Goal: Transaction & Acquisition: Purchase product/service

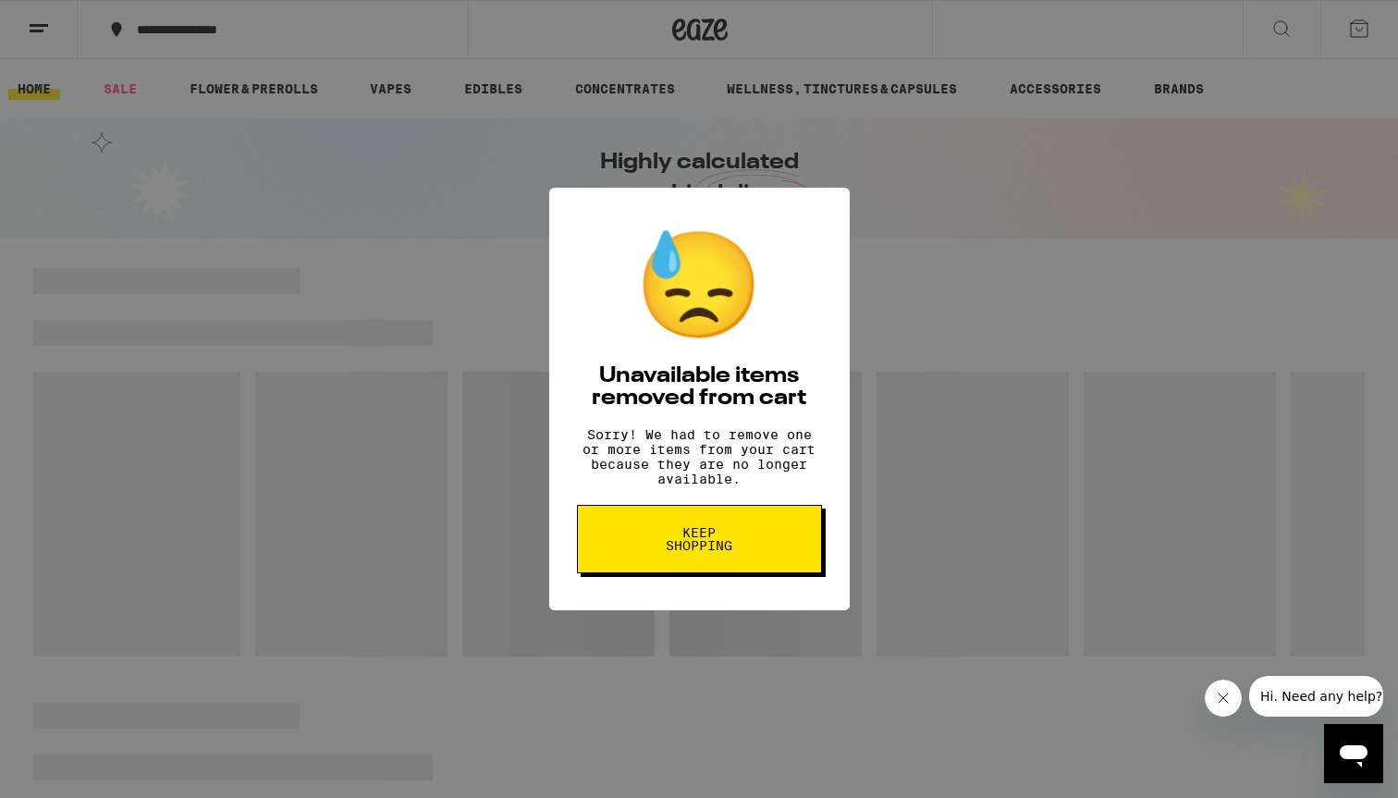
click at [666, 573] on button "Keep Shopping" at bounding box center [699, 539] width 245 height 68
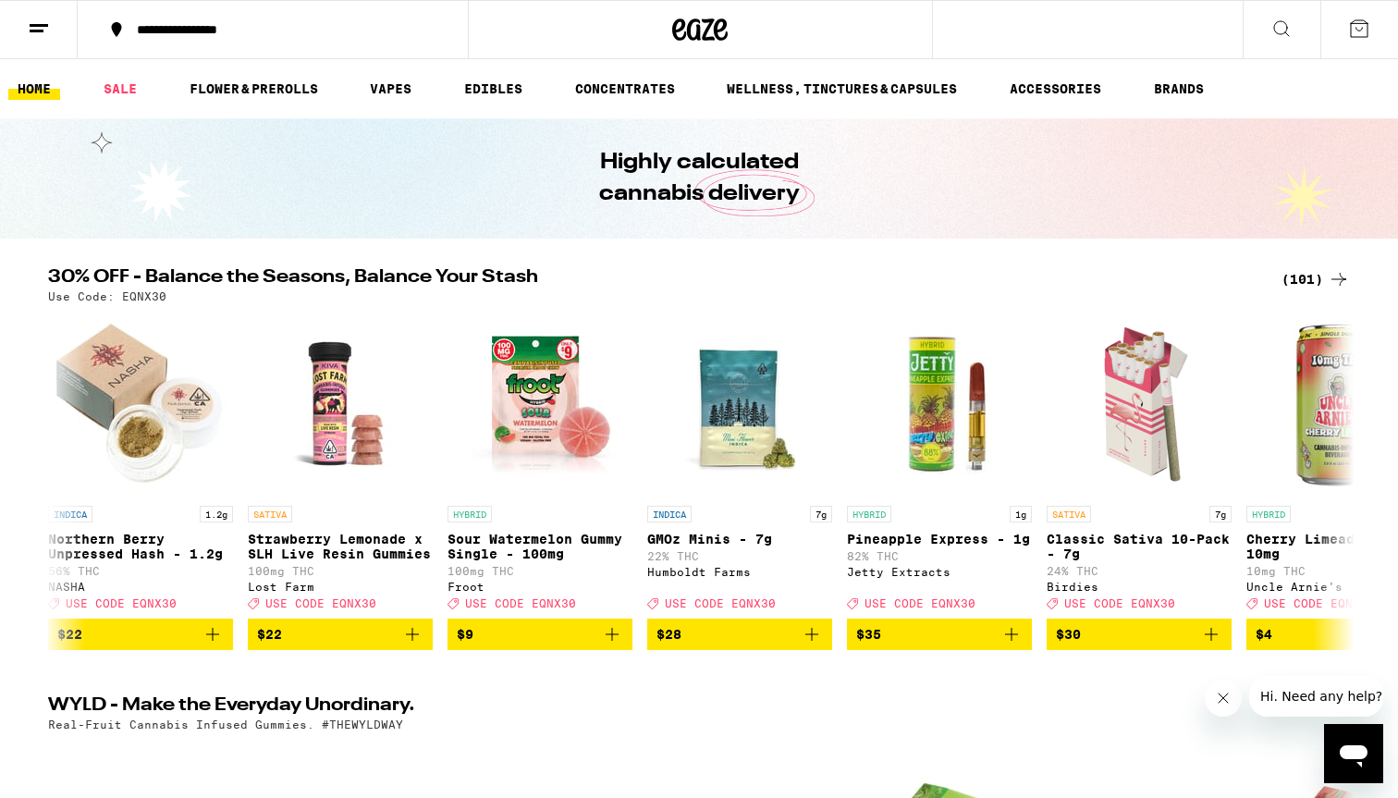
click at [699, 40] on icon at bounding box center [701, 29] width 28 height 22
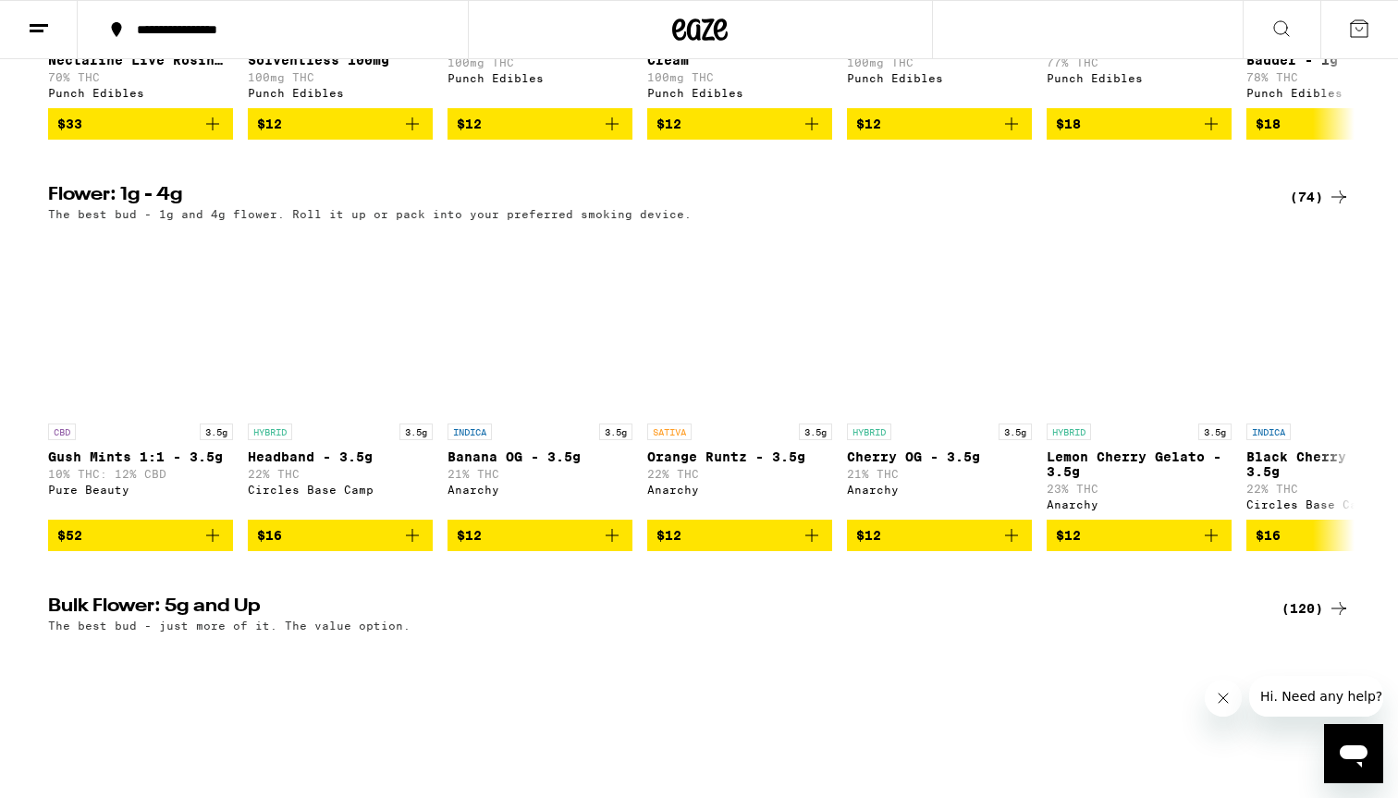
scroll to position [1337, 0]
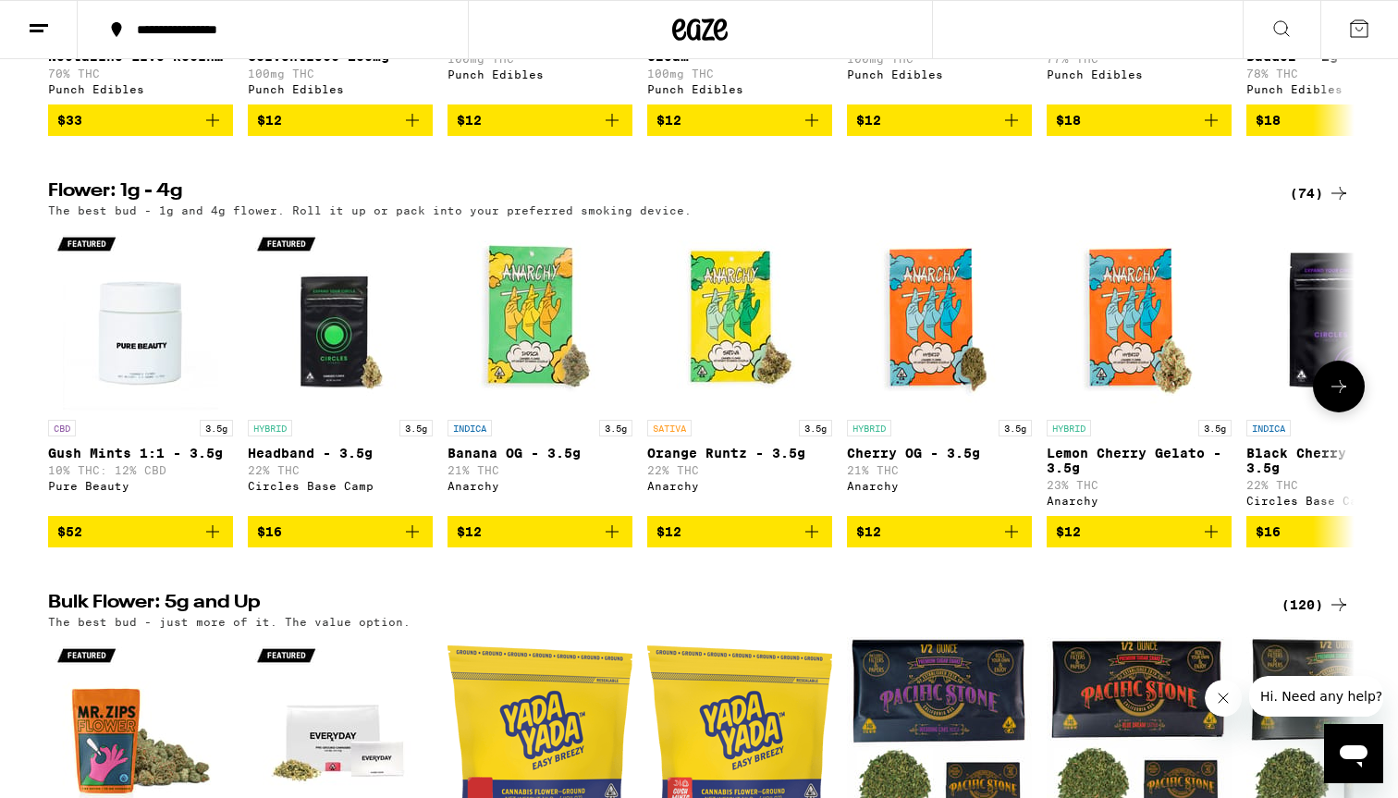
click at [132, 378] on img "Open page for Gush Mints 1:1 - 3.5g from Pure Beauty" at bounding box center [140, 318] width 185 height 185
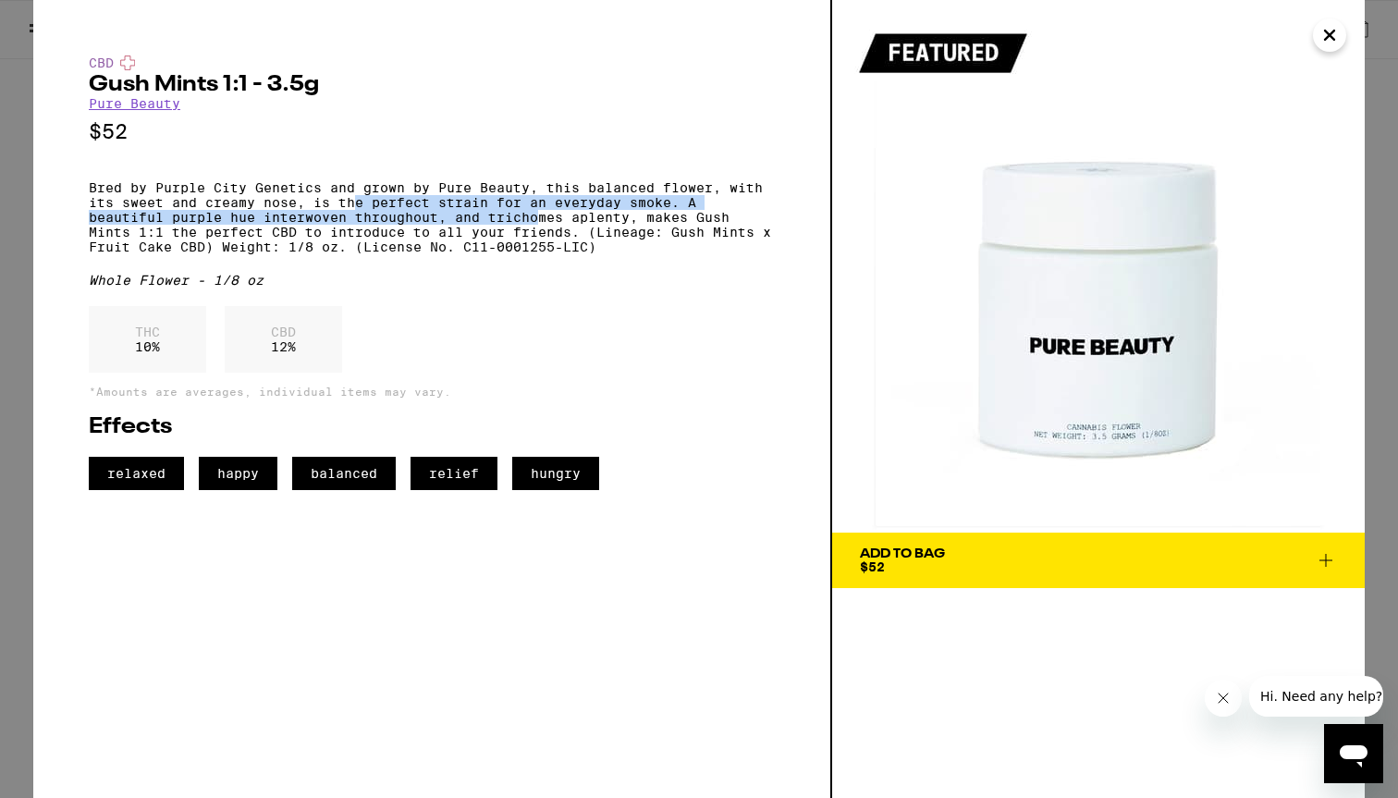
drag, startPoint x: 359, startPoint y: 213, endPoint x: 535, endPoint y: 234, distance: 177.8
click at [535, 234] on p "Bred by Purple City Genetics and grown by Pure Beauty, this balanced flower, wi…" at bounding box center [432, 217] width 686 height 74
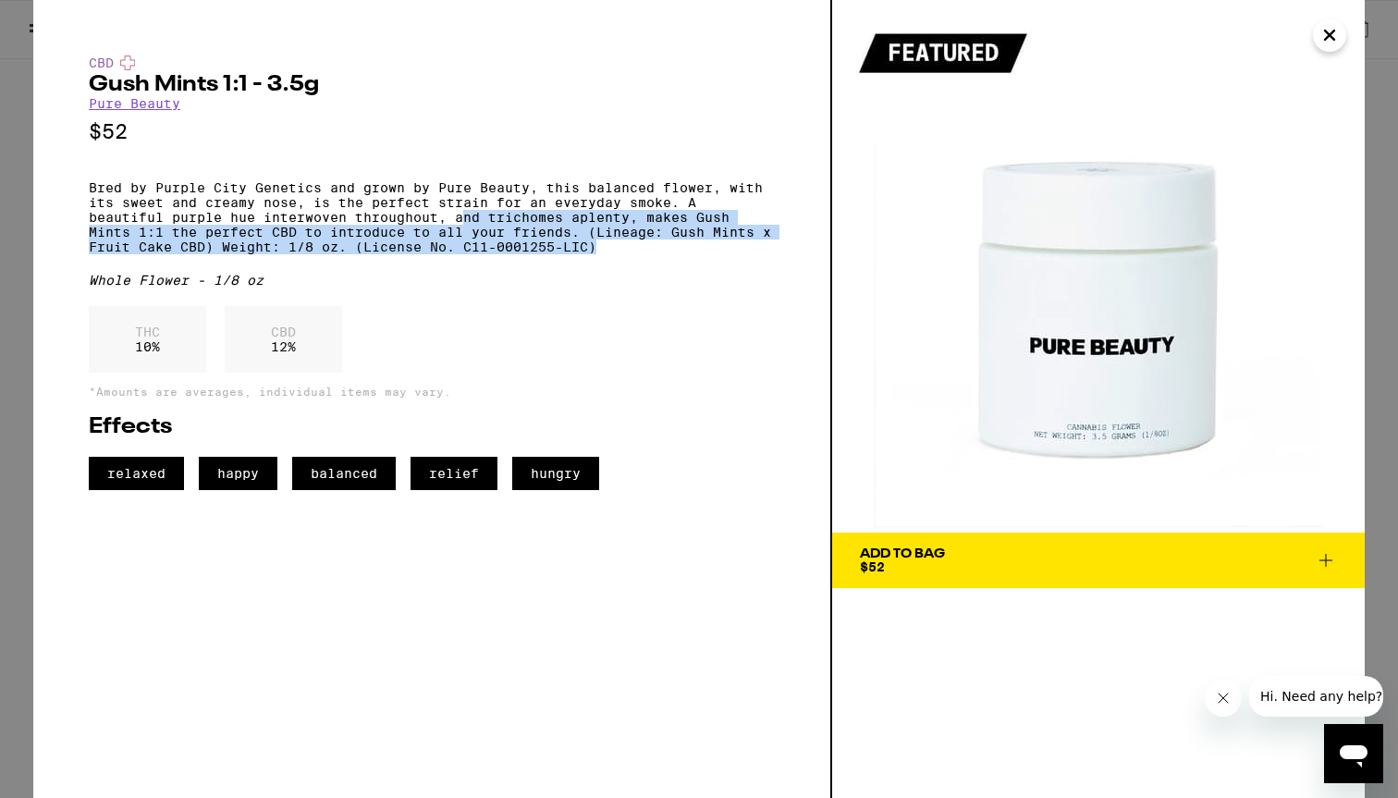
drag, startPoint x: 462, startPoint y: 226, endPoint x: 729, endPoint y: 262, distance: 269.4
click at [729, 254] on p "Bred by Purple City Genetics and grown by Pure Beauty, this balanced flower, wi…" at bounding box center [432, 217] width 686 height 74
click at [1099, 560] on span "Add To Bag $52" at bounding box center [1098, 560] width 477 height 26
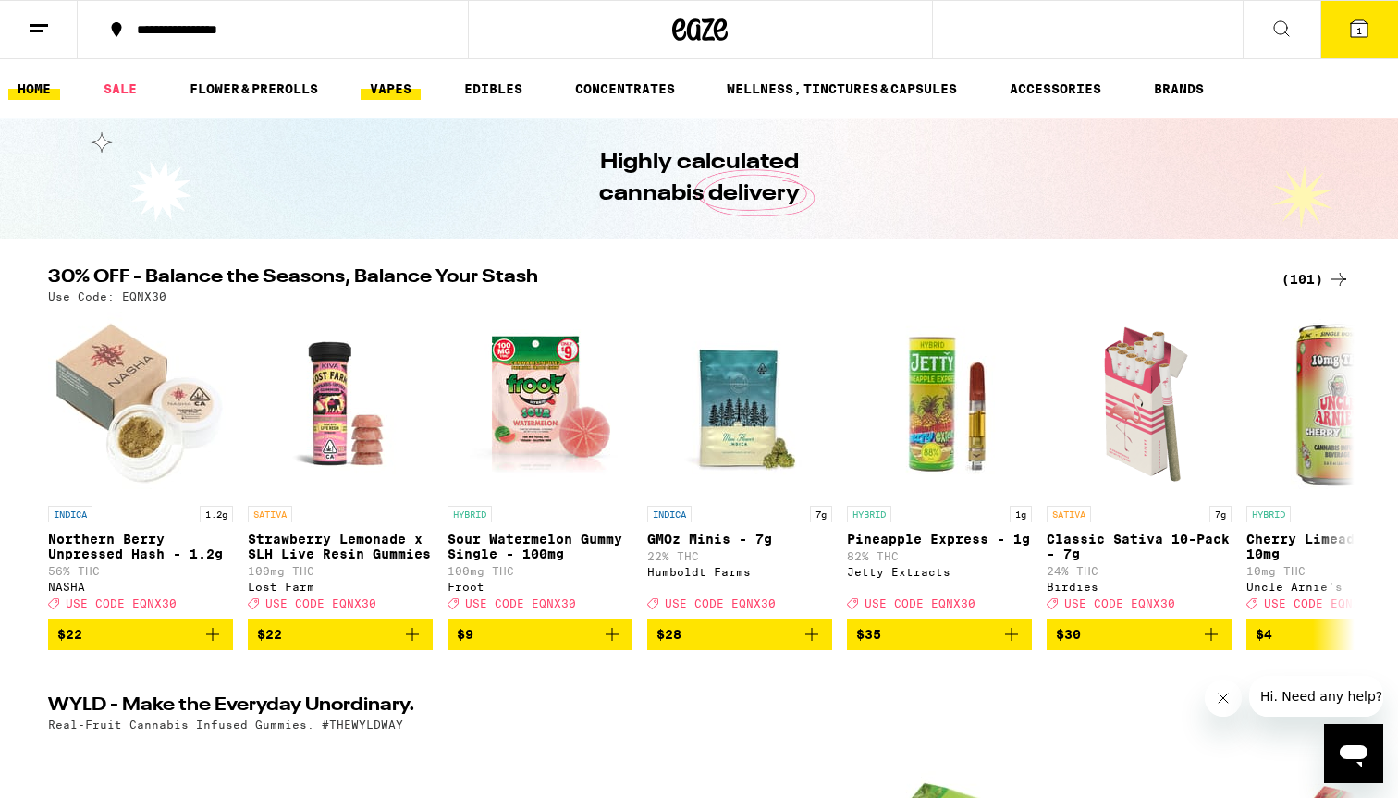
click at [407, 88] on link "VAPES" at bounding box center [391, 89] width 60 height 22
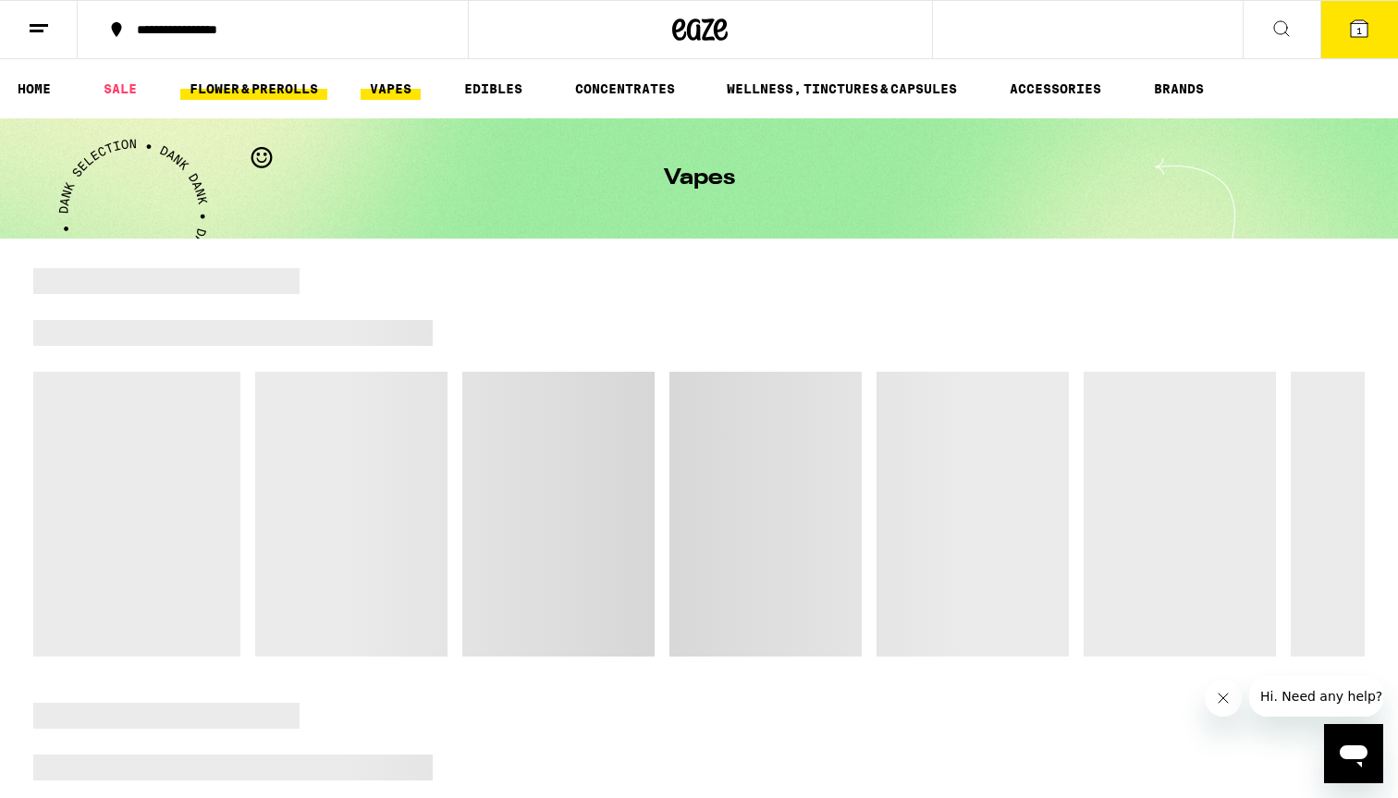
click at [278, 90] on link "FLOWER & PREROLLS" at bounding box center [253, 89] width 147 height 22
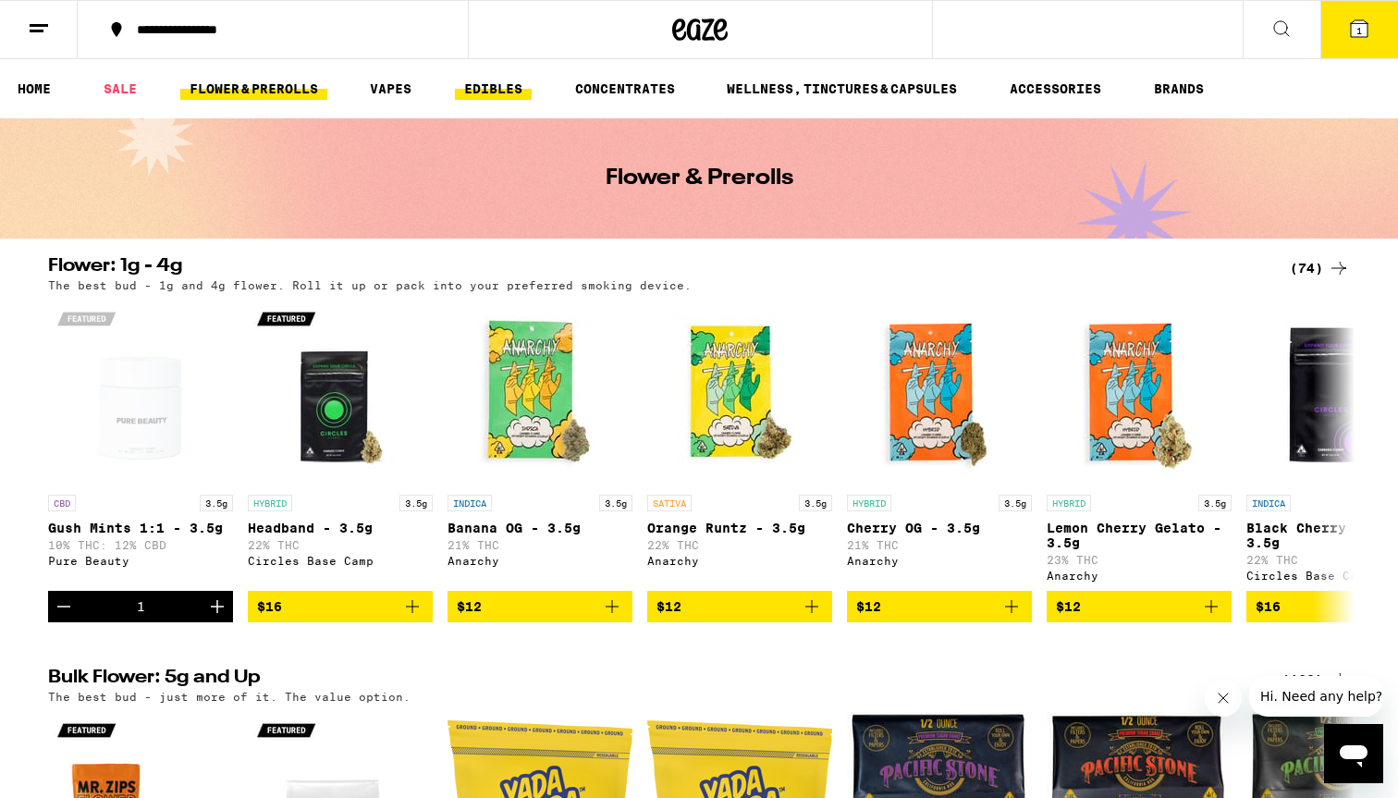
click at [499, 89] on link "EDIBLES" at bounding box center [493, 89] width 77 height 22
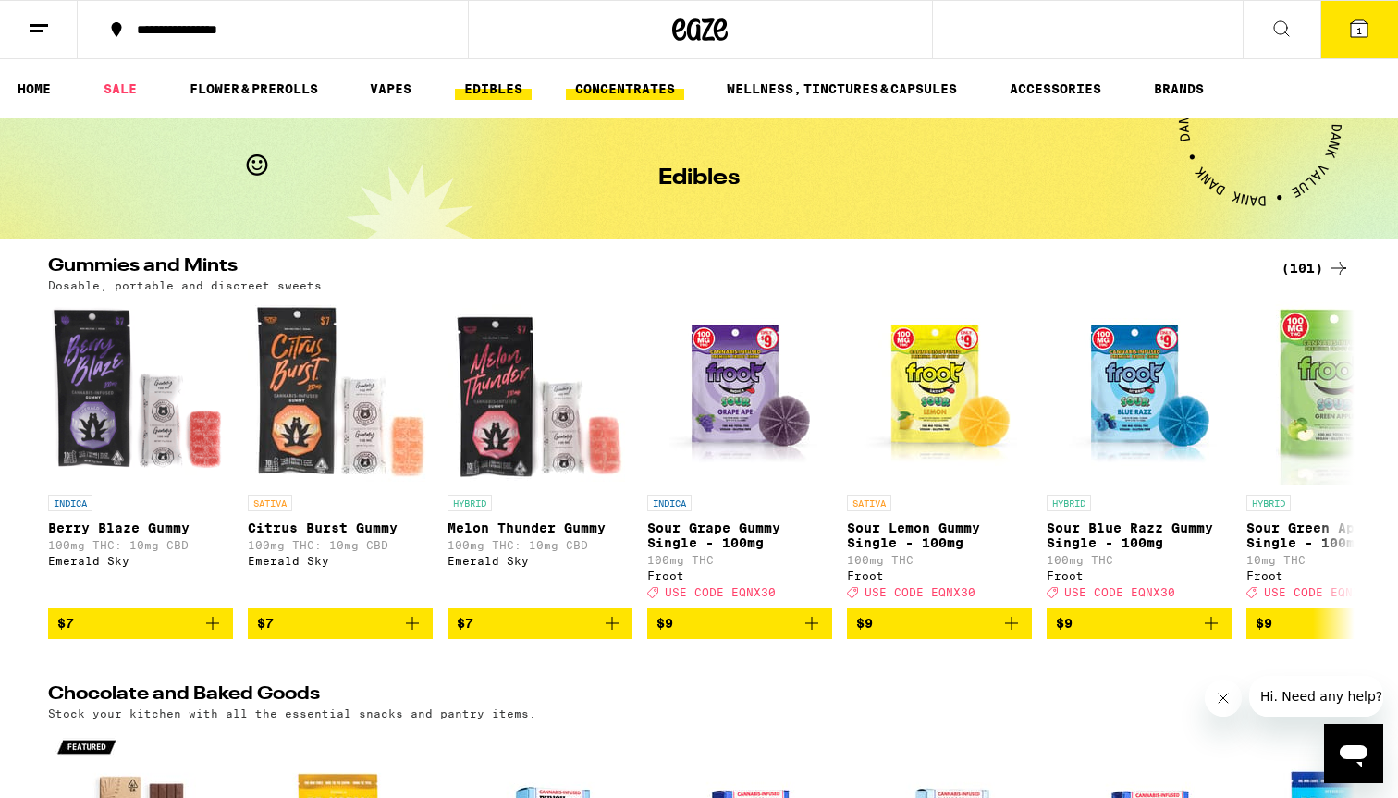
click at [582, 94] on link "CONCENTRATES" at bounding box center [625, 89] width 118 height 22
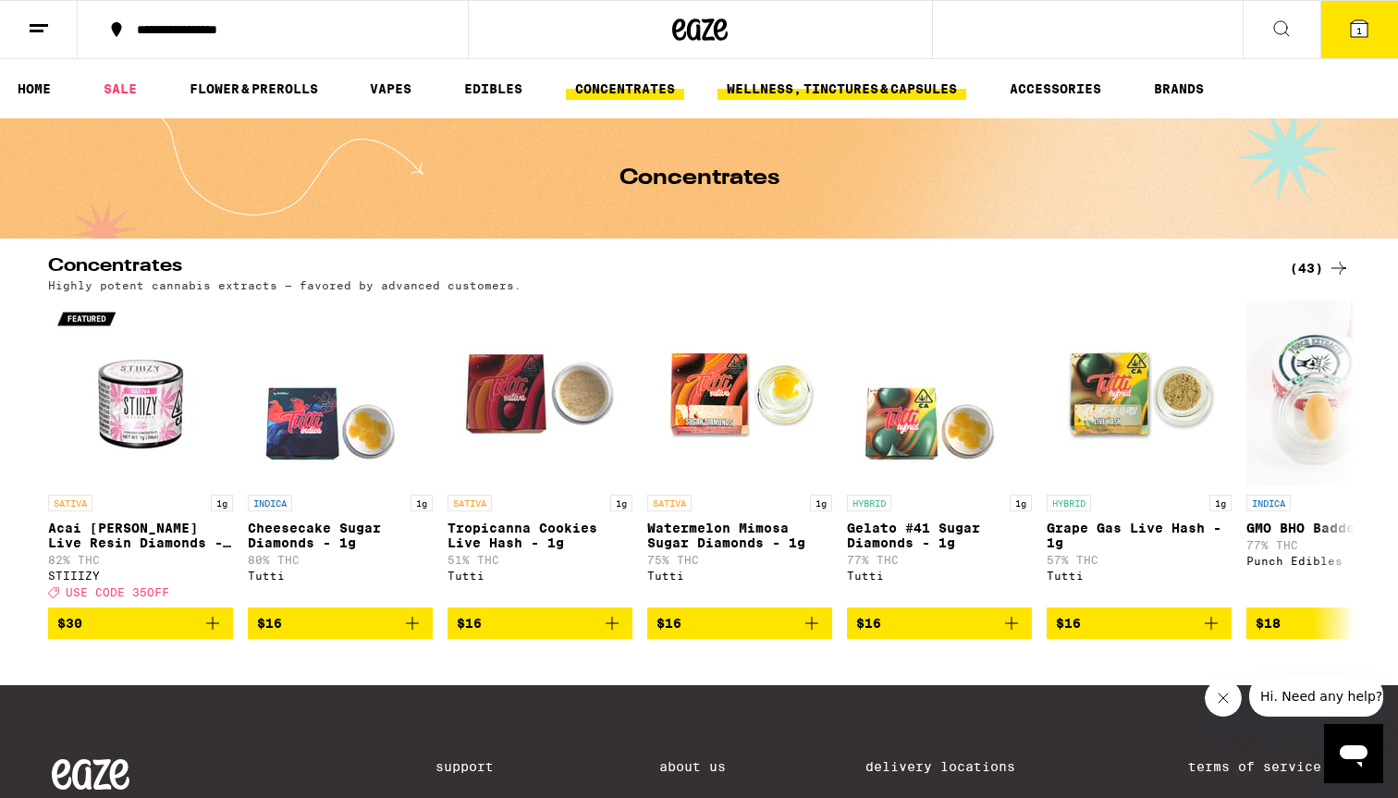
click at [724, 95] on link "WELLNESS, TINCTURES & CAPSULES" at bounding box center [841, 89] width 249 height 22
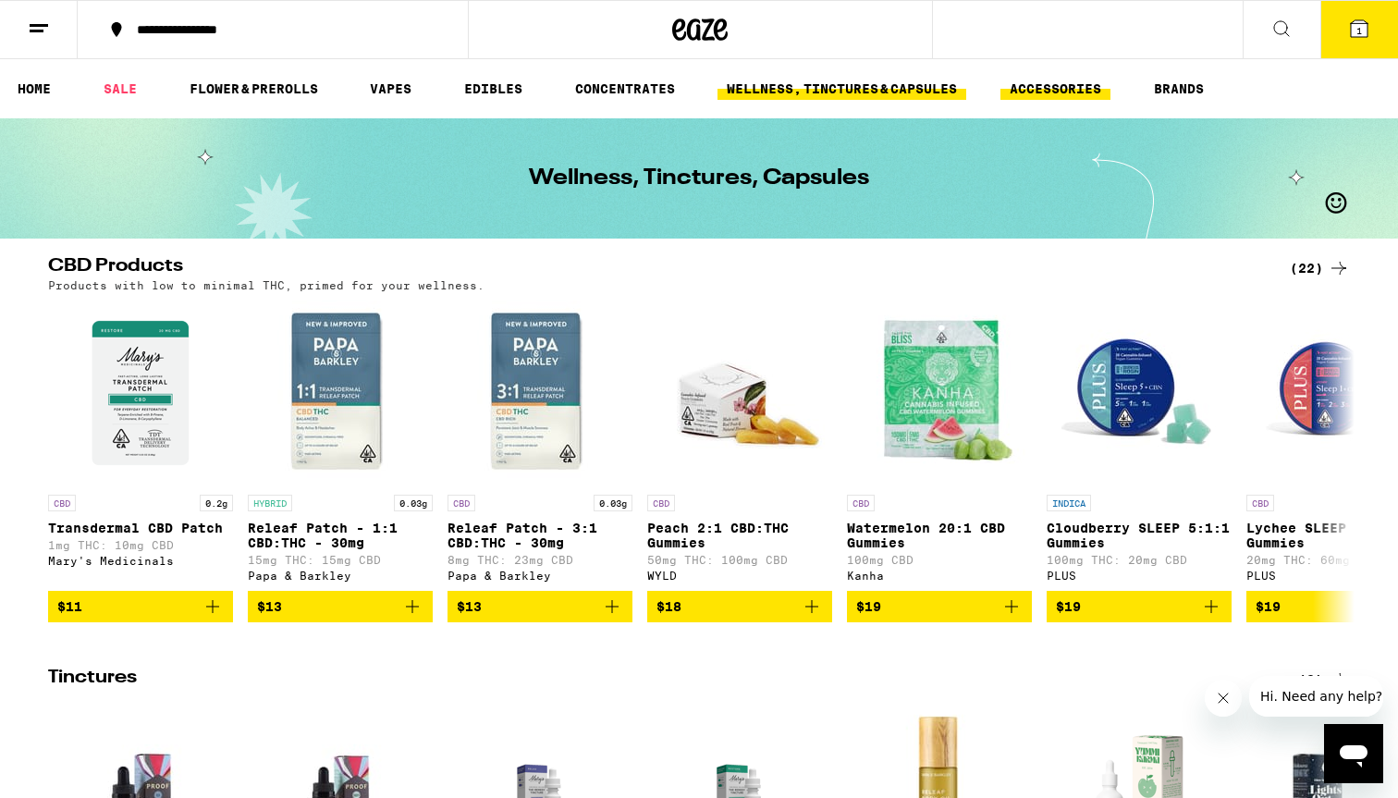
click at [1070, 88] on link "ACCESSORIES" at bounding box center [1055, 89] width 110 height 22
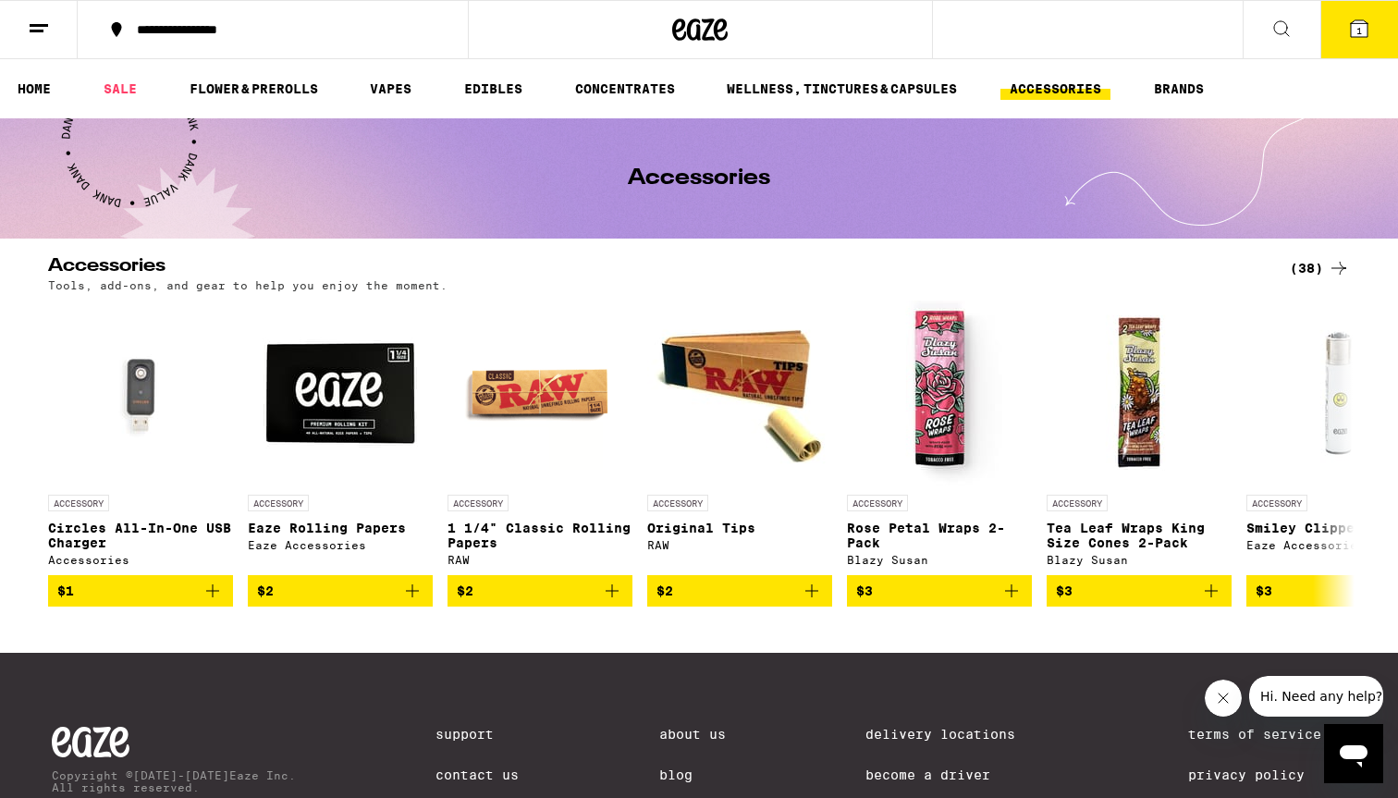
click at [358, 97] on ul "HOME SALE FLOWER & PREROLLS VAPES EDIBLES CONCENTRATES WELLNESS, TINCTURES & CA…" at bounding box center [699, 88] width 1398 height 59
click at [40, 94] on link "HOME" at bounding box center [34, 89] width 52 height 22
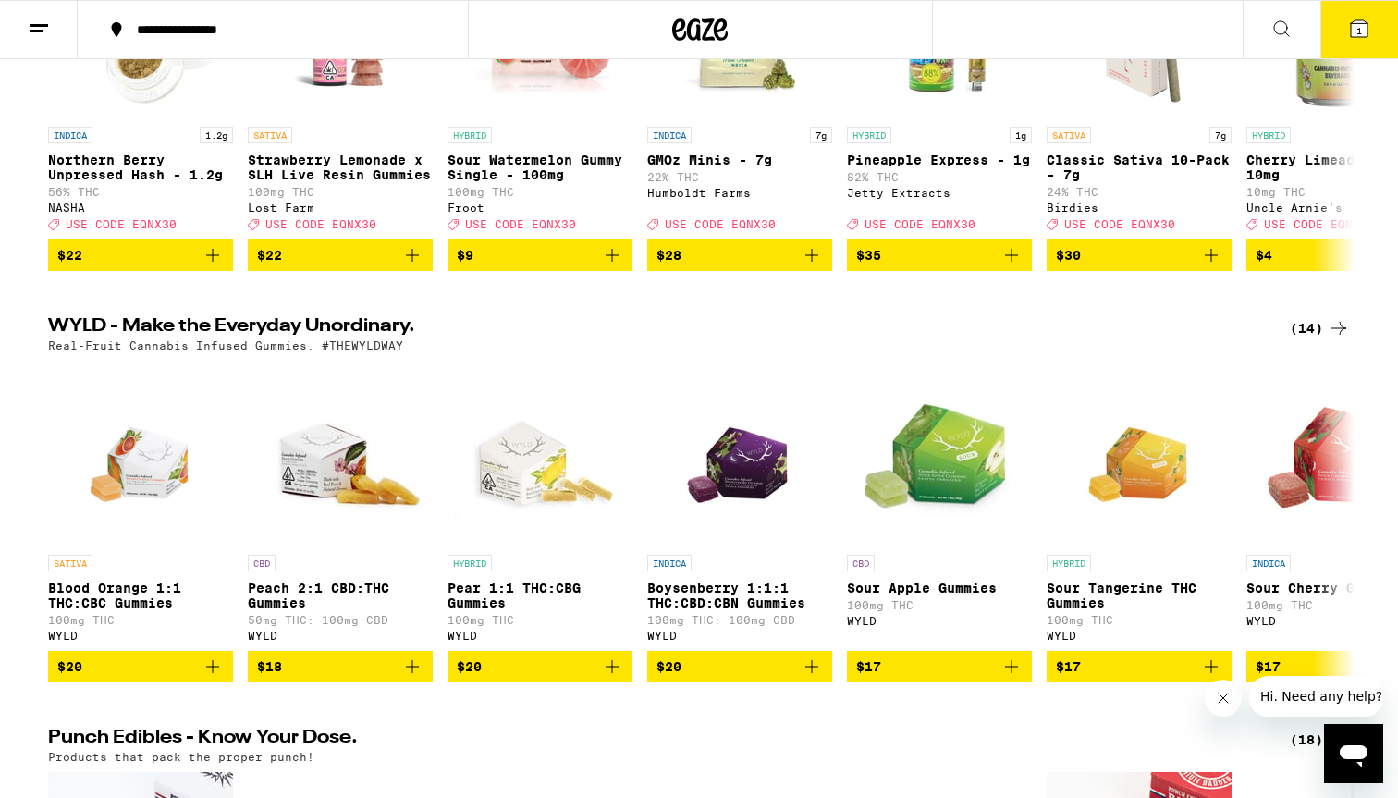
scroll to position [1071, 0]
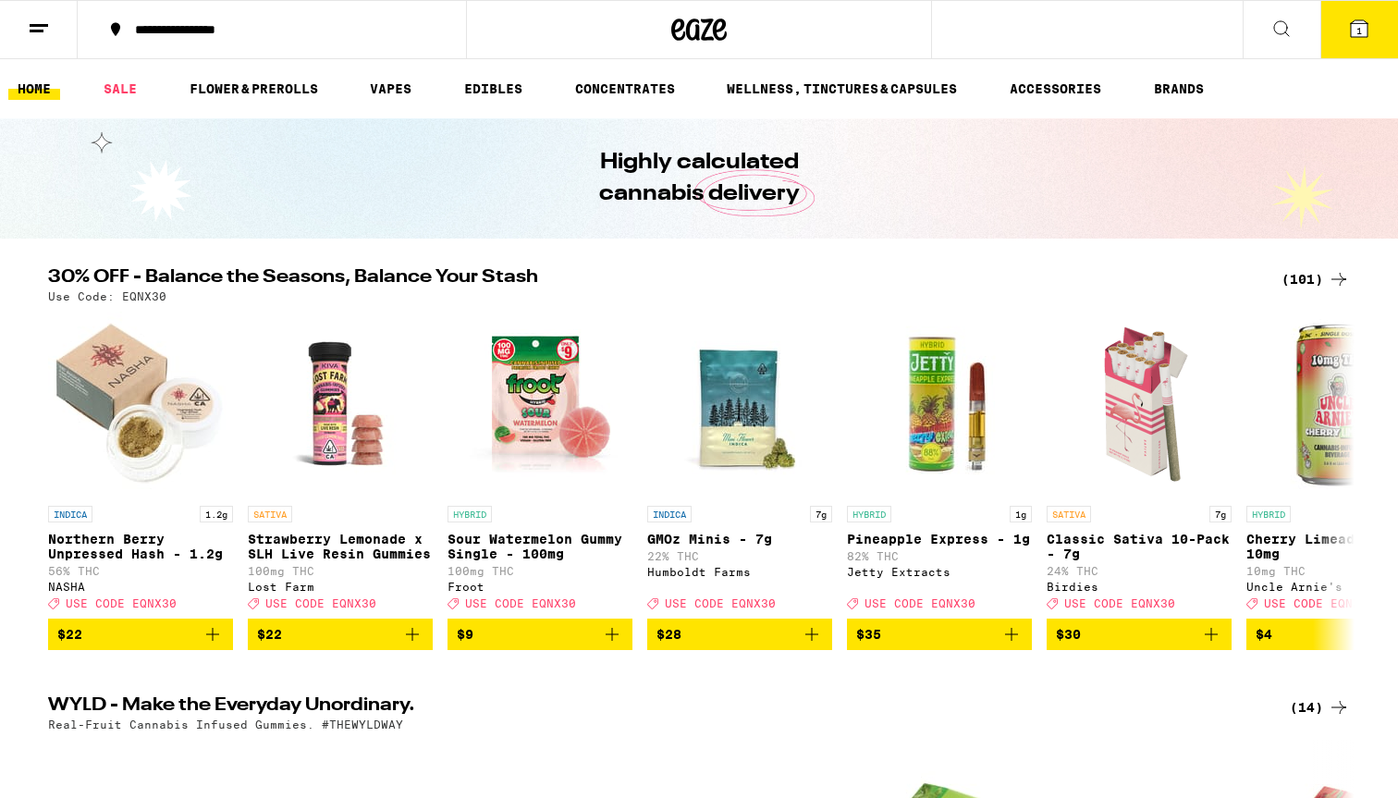
click at [351, 39] on button "**********" at bounding box center [272, 29] width 388 height 55
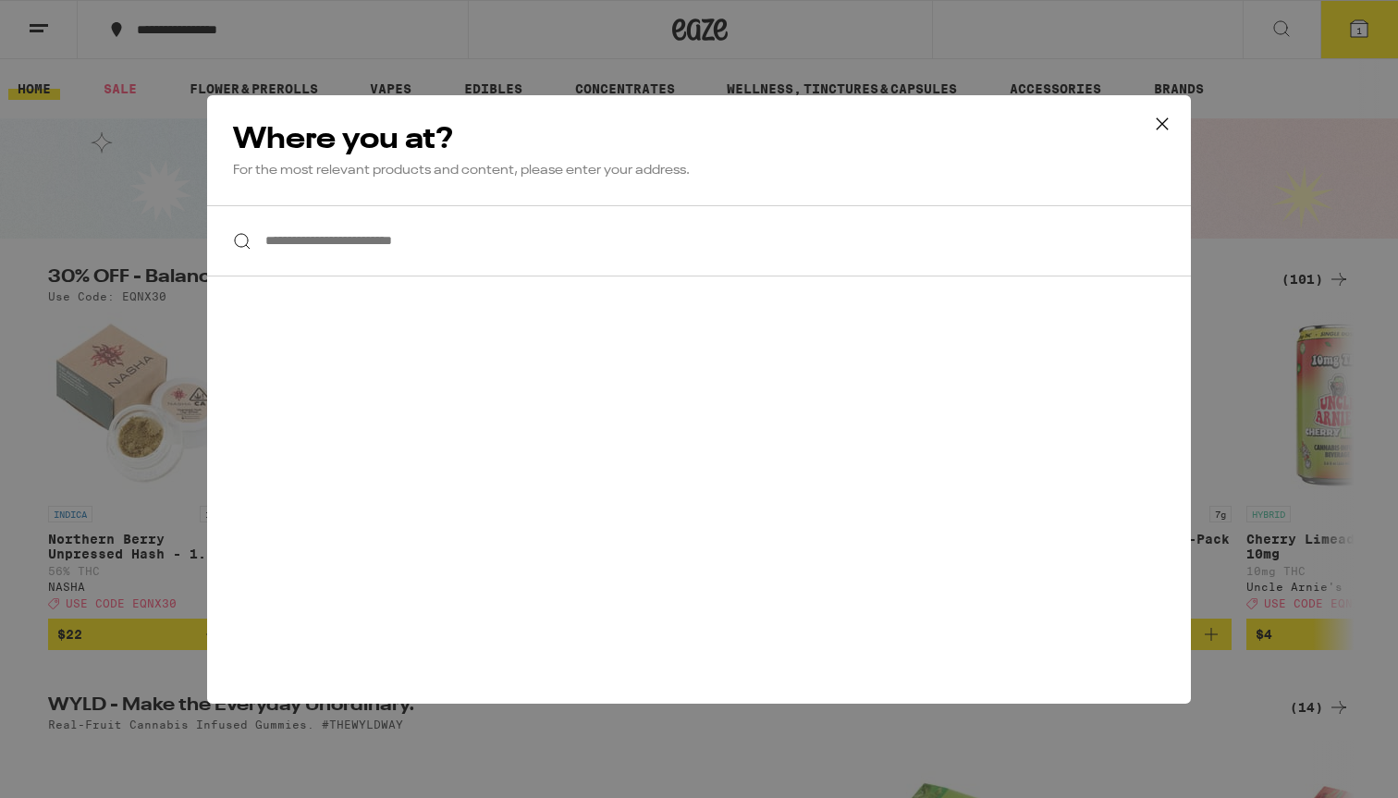
click at [639, 10] on div "**********" at bounding box center [699, 399] width 1398 height 798
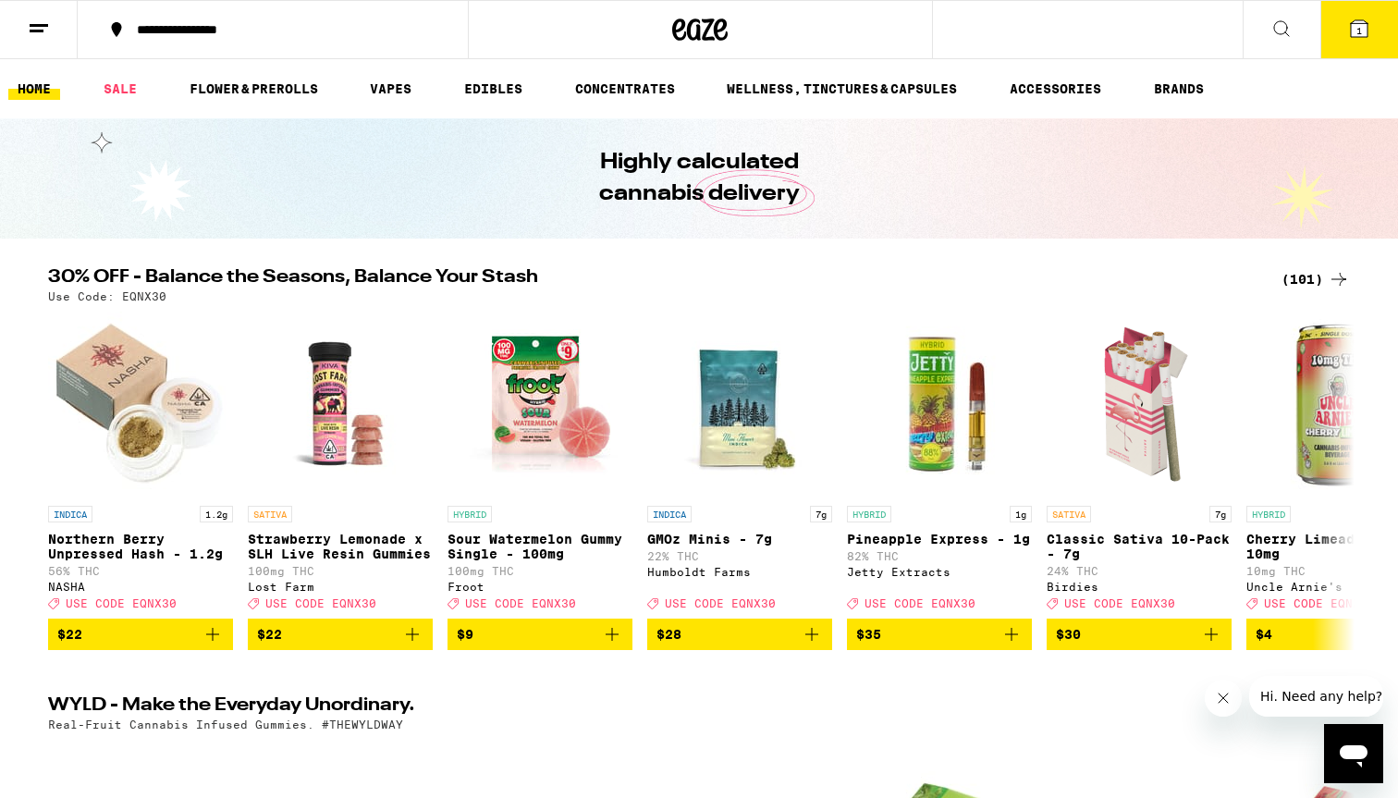
click at [1285, 27] on icon at bounding box center [1281, 29] width 22 height 22
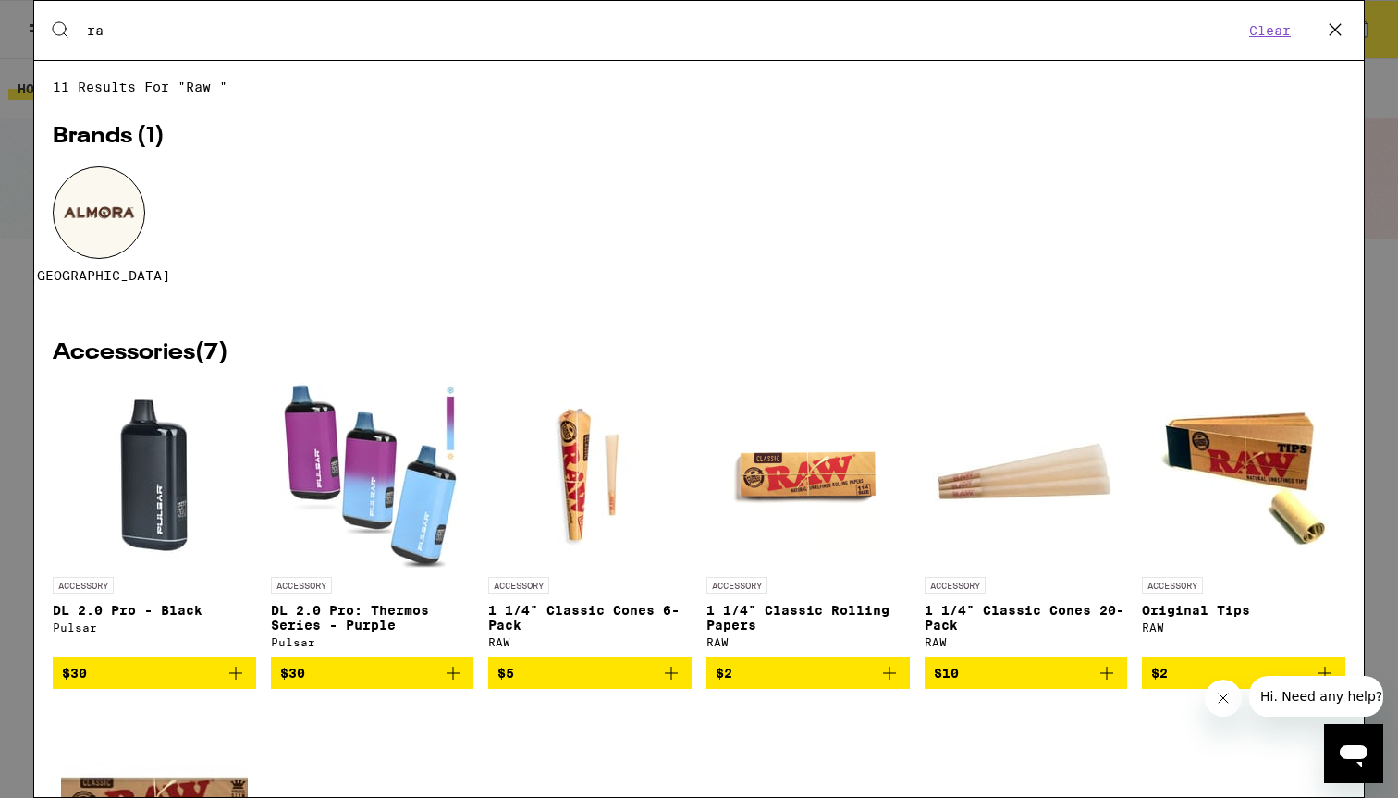
type input "r"
